Goal: Transaction & Acquisition: Book appointment/travel/reservation

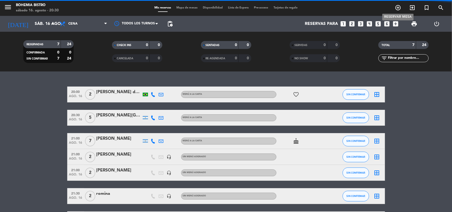
click at [398, 8] on icon "add_circle_outline" at bounding box center [398, 8] width 6 height 6
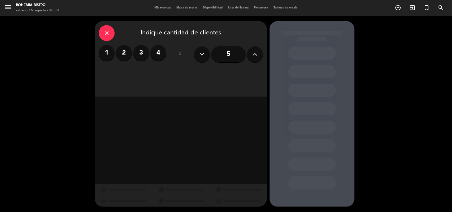
click at [254, 54] on icon at bounding box center [255, 54] width 5 height 8
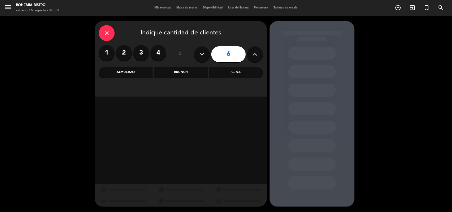
click at [254, 54] on icon at bounding box center [255, 54] width 5 height 8
type input "7"
click at [130, 75] on div "Almuerzo" at bounding box center [126, 72] width 54 height 11
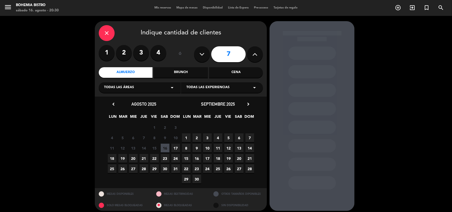
click at [175, 149] on span "17" at bounding box center [175, 148] width 9 height 9
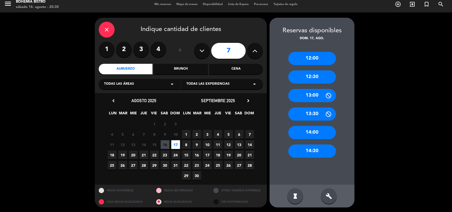
click at [312, 95] on div "13:00" at bounding box center [313, 95] width 48 height 13
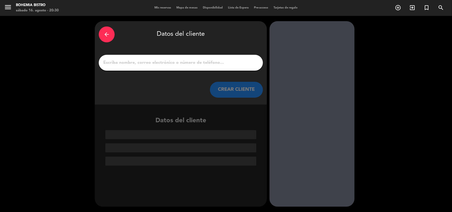
click at [155, 63] on input "1" at bounding box center [181, 62] width 156 height 7
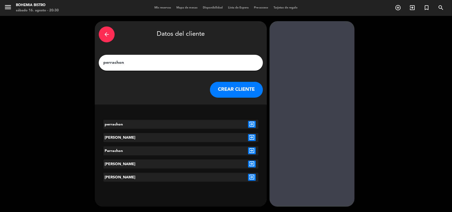
type input "perrachon"
click at [234, 86] on button "CREAR CLIENTE" at bounding box center [236, 90] width 53 height 16
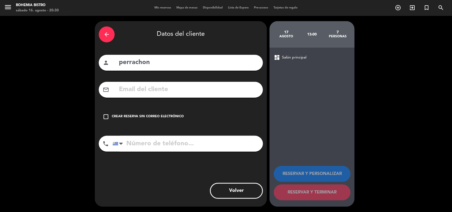
click at [108, 116] on icon "check_box_outline_blank" at bounding box center [106, 117] width 6 height 6
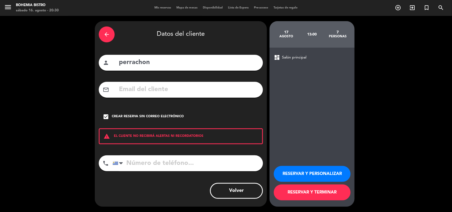
click at [300, 194] on button "RESERVAR Y TERMINAR" at bounding box center [312, 193] width 77 height 16
